Goal: Information Seeking & Learning: Learn about a topic

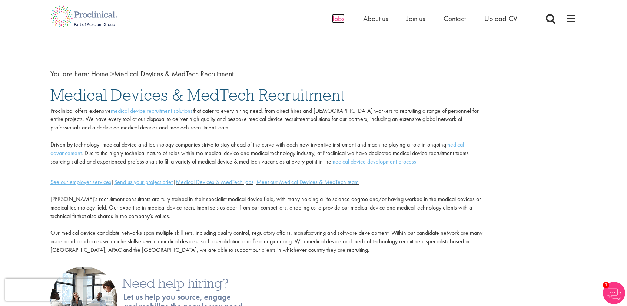
click at [338, 19] on span "Jobs" at bounding box center [338, 19] width 13 height 10
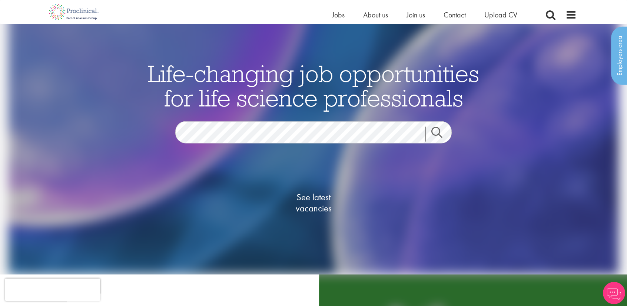
scroll to position [1, 0]
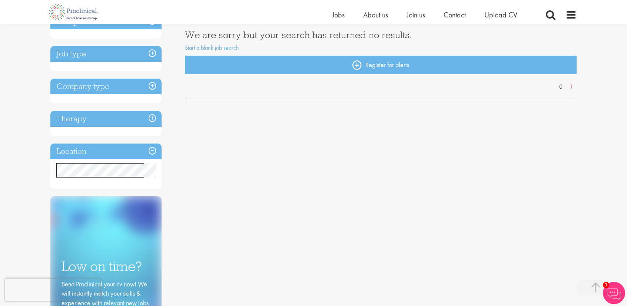
scroll to position [133, 0]
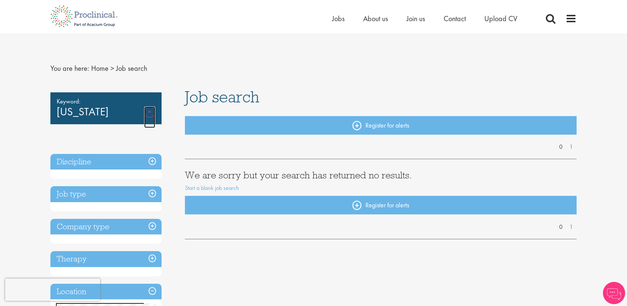
click at [153, 113] on link "Remove" at bounding box center [149, 117] width 11 height 22
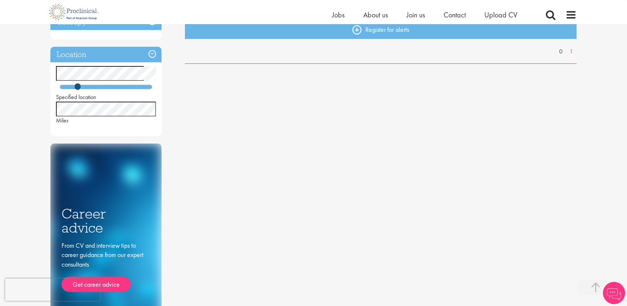
scroll to position [167, 0]
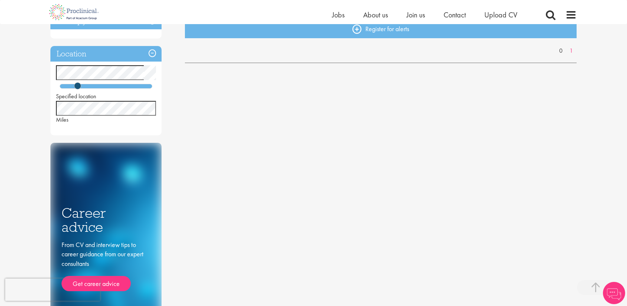
click at [0, 113] on div "You are here: Home > Job search Discipline Job type Company type Therapy Locati…" at bounding box center [313, 185] width 627 height 705
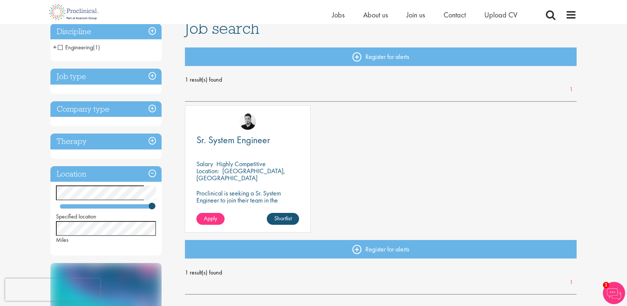
scroll to position [52, 0]
